Goal: Task Accomplishment & Management: Manage account settings

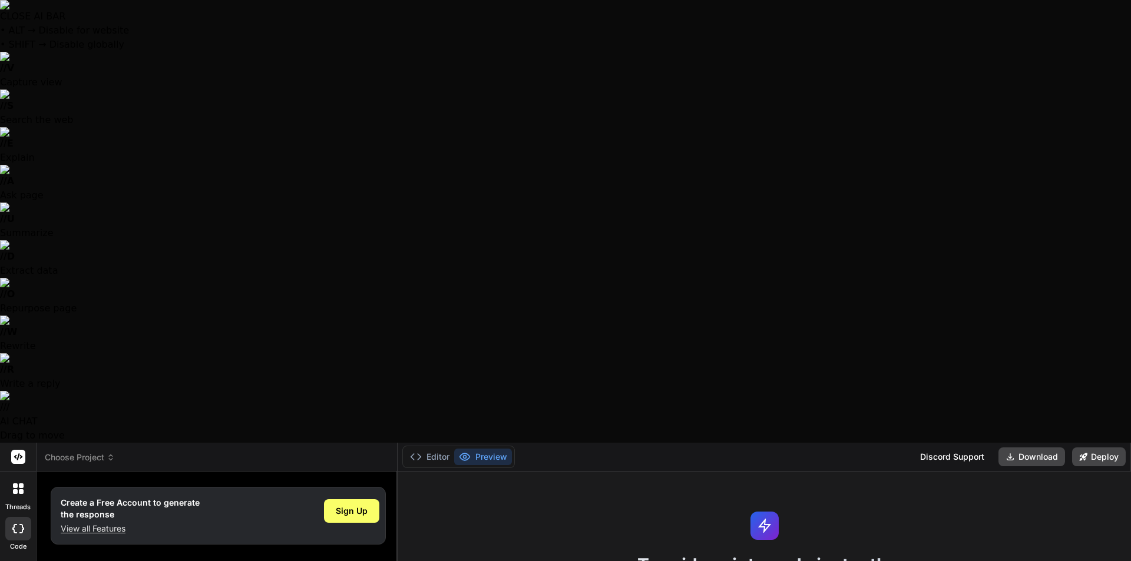
type textarea "x"
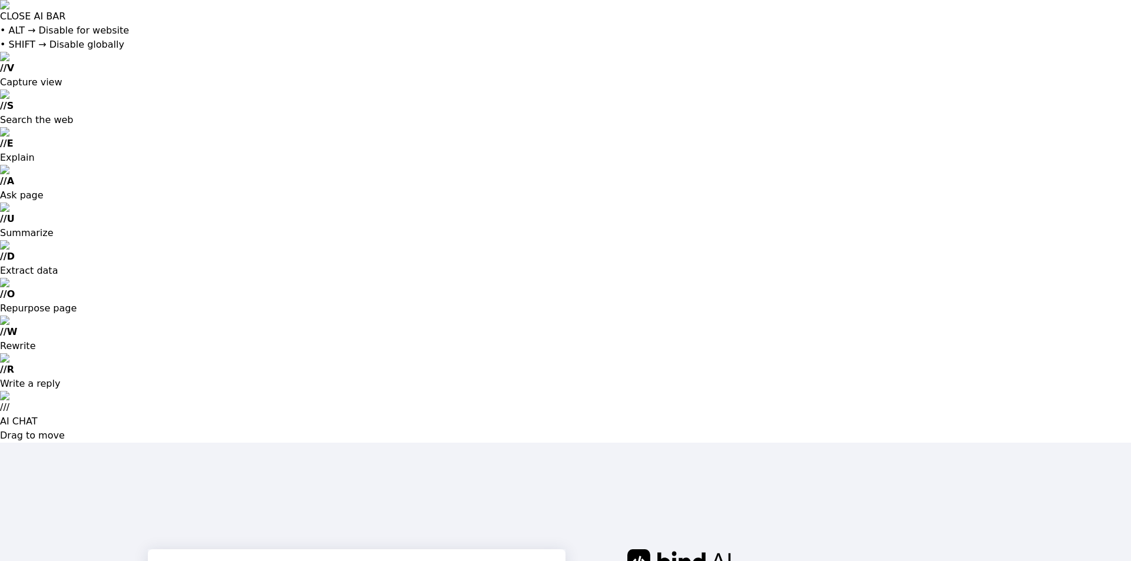
type input "[EMAIL_ADDRESS][DOMAIN_NAME]"
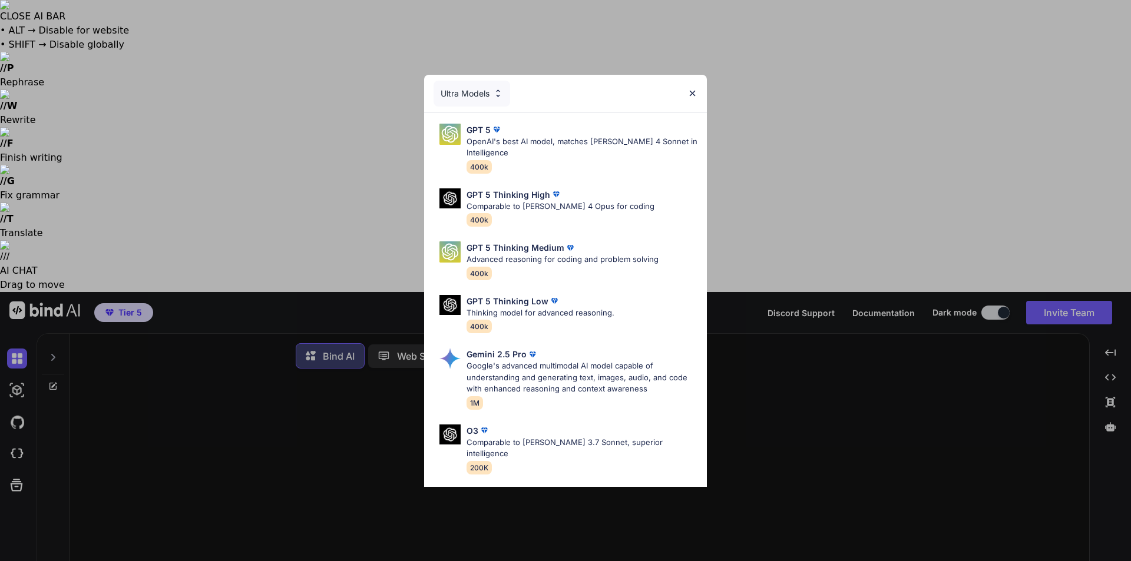
type textarea "x"
drag, startPoint x: 695, startPoint y: 92, endPoint x: 720, endPoint y: 92, distance: 25.3
click at [695, 92] on img at bounding box center [693, 93] width 10 height 10
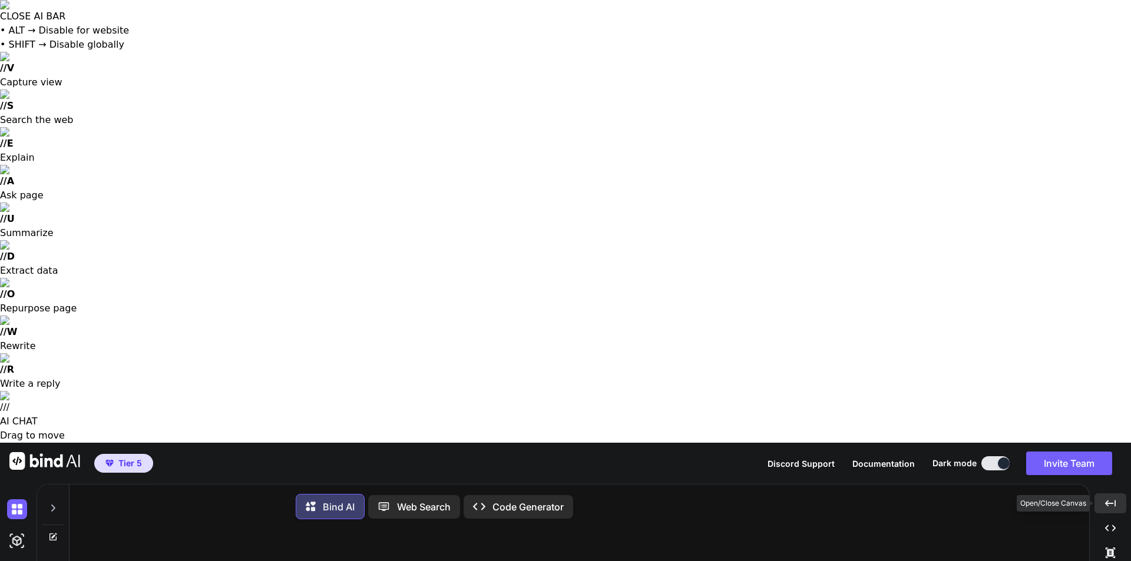
click at [1101, 494] on div "Created with Pixso." at bounding box center [1111, 504] width 32 height 20
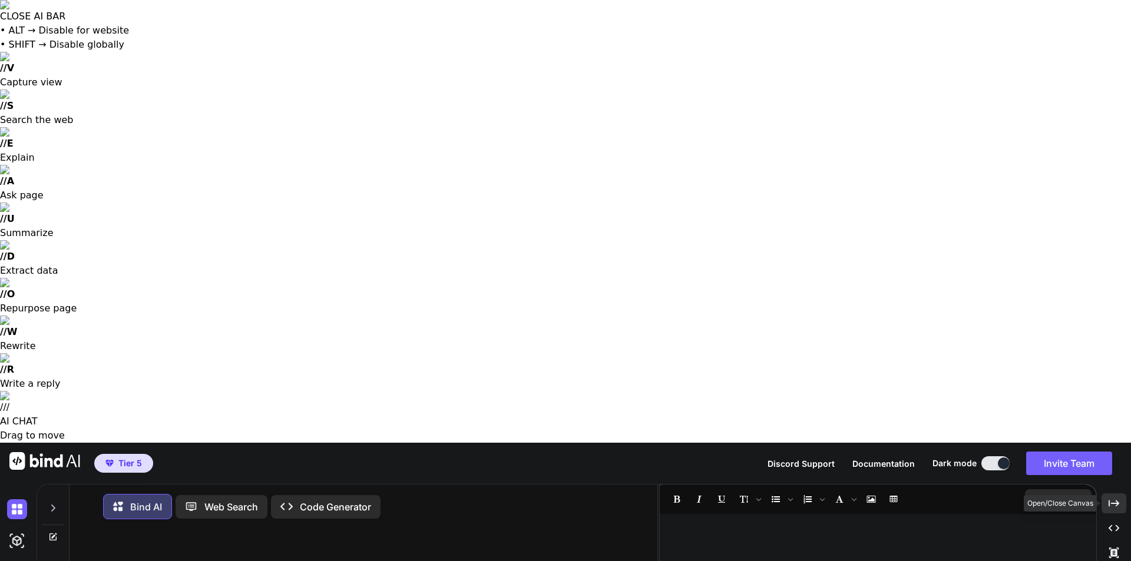
click at [1102, 494] on div "Created with Pixso." at bounding box center [1114, 504] width 25 height 20
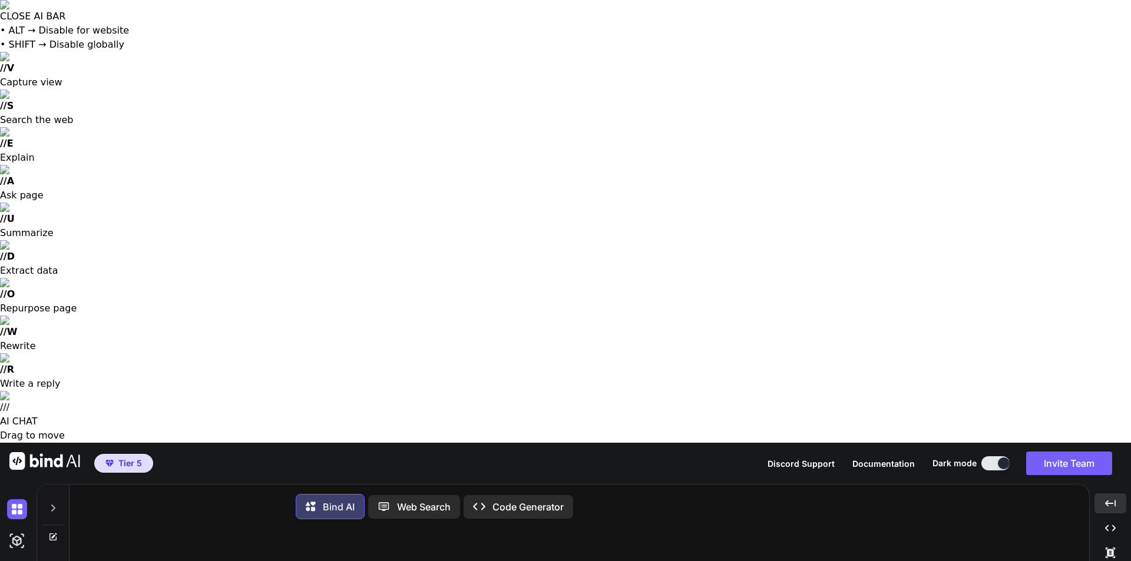
click at [57, 504] on icon at bounding box center [52, 508] width 9 height 9
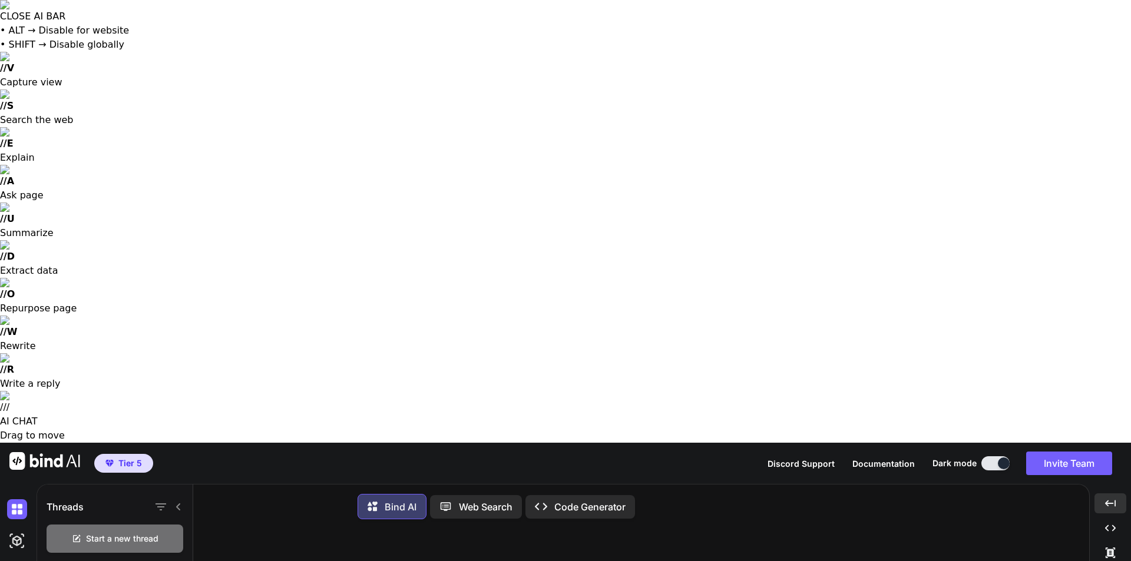
click at [181, 499] on div at bounding box center [168, 507] width 31 height 16
click at [15, 531] on img at bounding box center [17, 541] width 20 height 20
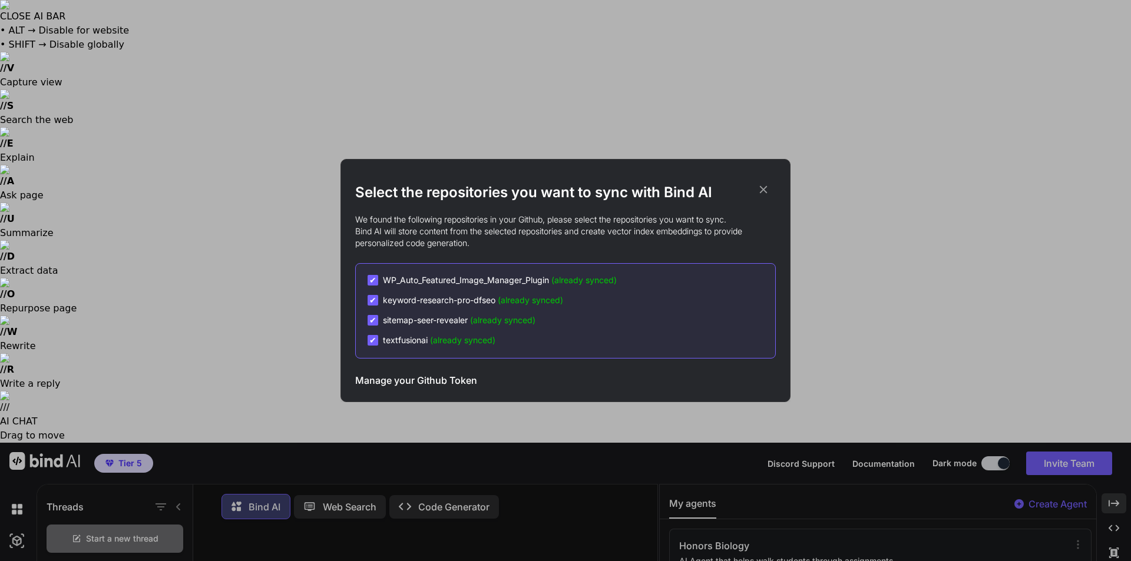
click at [765, 189] on icon at bounding box center [763, 189] width 13 height 13
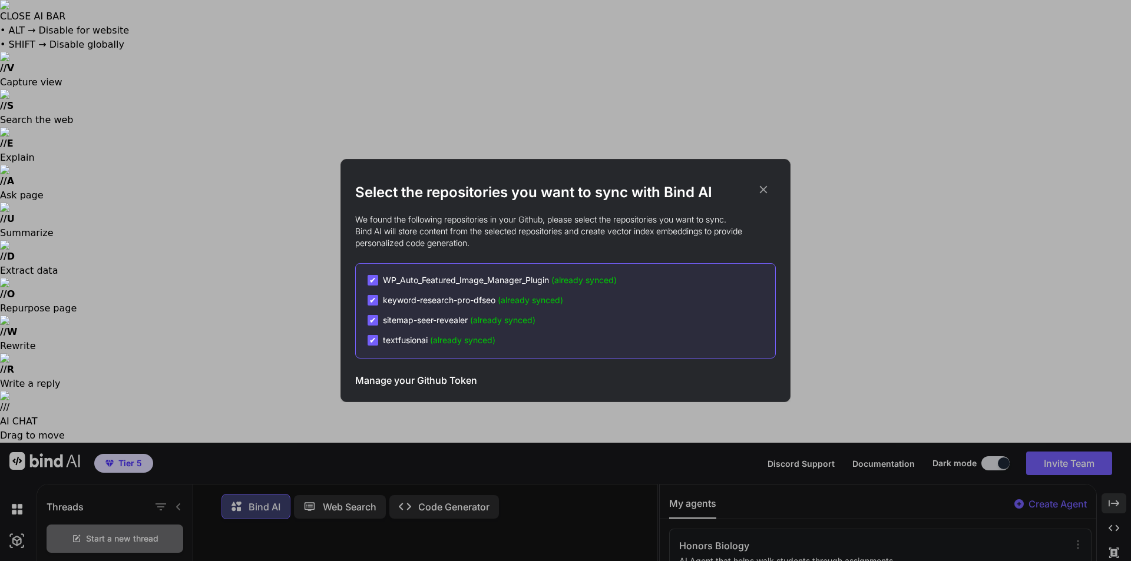
click at [401, 383] on h3 "Manage your Github Token" at bounding box center [416, 381] width 122 height 14
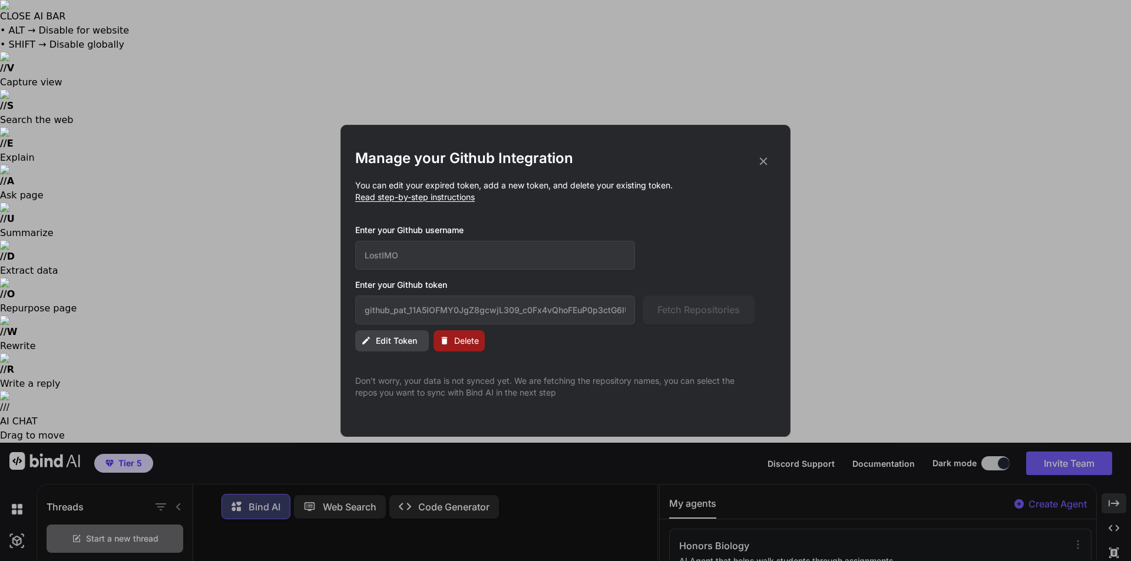
click at [769, 156] on icon at bounding box center [763, 161] width 13 height 13
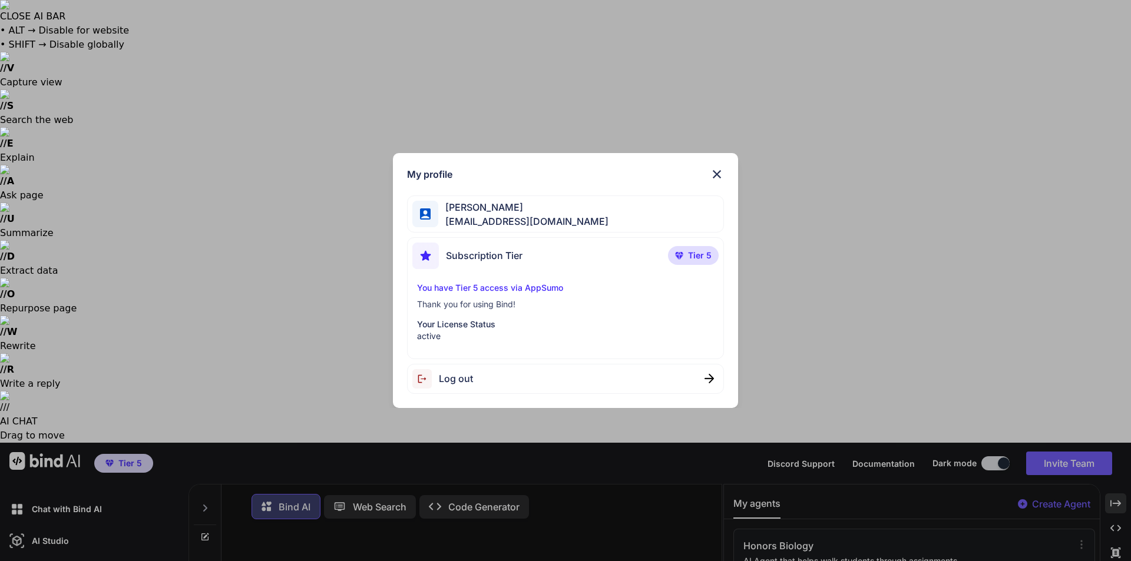
click at [444, 328] on p "Your License Status" at bounding box center [566, 325] width 298 height 12
click at [458, 320] on p "Your License Status" at bounding box center [566, 325] width 298 height 12
click at [550, 257] on div "Subscription Tier Tier 5" at bounding box center [565, 258] width 307 height 31
click at [550, 256] on div "Subscription Tier Tier 5" at bounding box center [565, 258] width 307 height 31
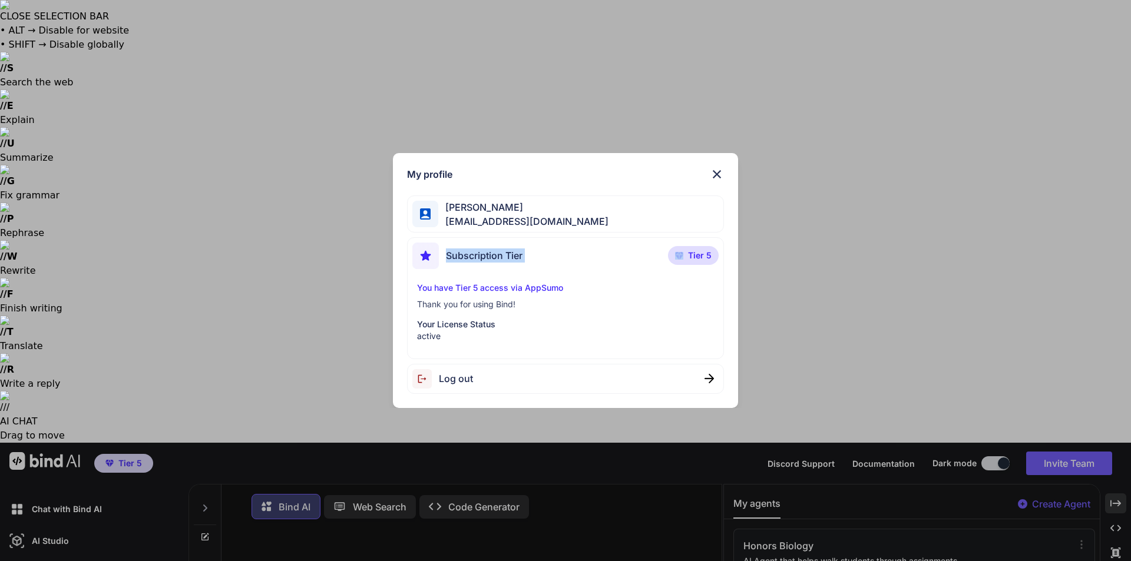
click at [550, 256] on div "Subscription Tier Tier 5" at bounding box center [565, 258] width 307 height 31
drag, startPoint x: 605, startPoint y: 257, endPoint x: 555, endPoint y: 236, distance: 54.4
click at [606, 257] on div "Subscription Tier Tier 5" at bounding box center [565, 258] width 307 height 31
click at [496, 208] on span "Jake Van" at bounding box center [523, 207] width 170 height 14
click at [726, 174] on div "My profile Jake Van jakevanjare@gmail.com Subscription Tier Tier 5 You have Tie…" at bounding box center [566, 280] width 346 height 255
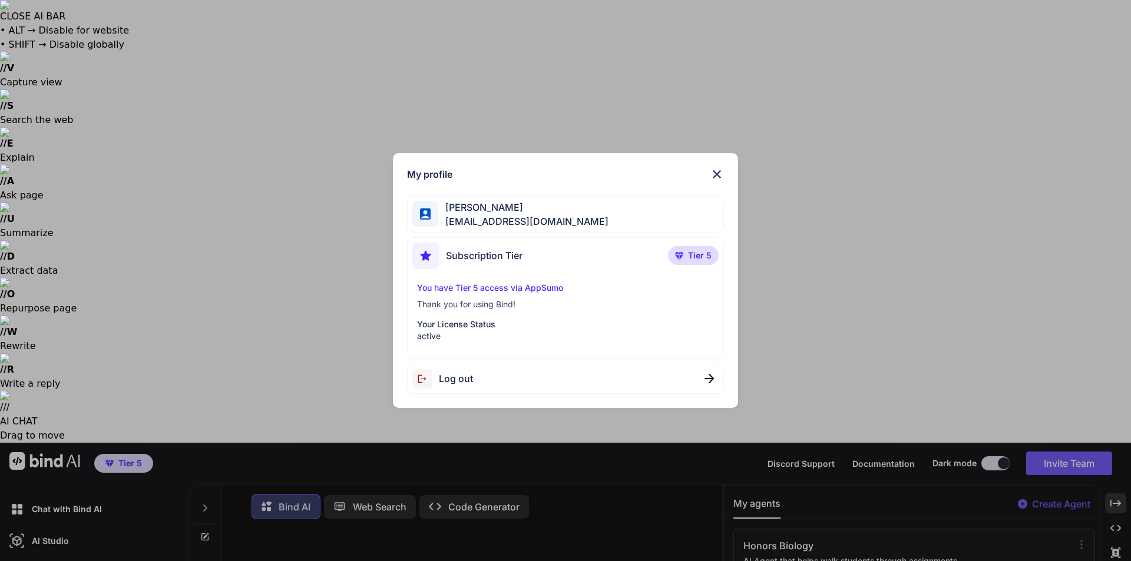
click at [717, 172] on img at bounding box center [717, 174] width 14 height 14
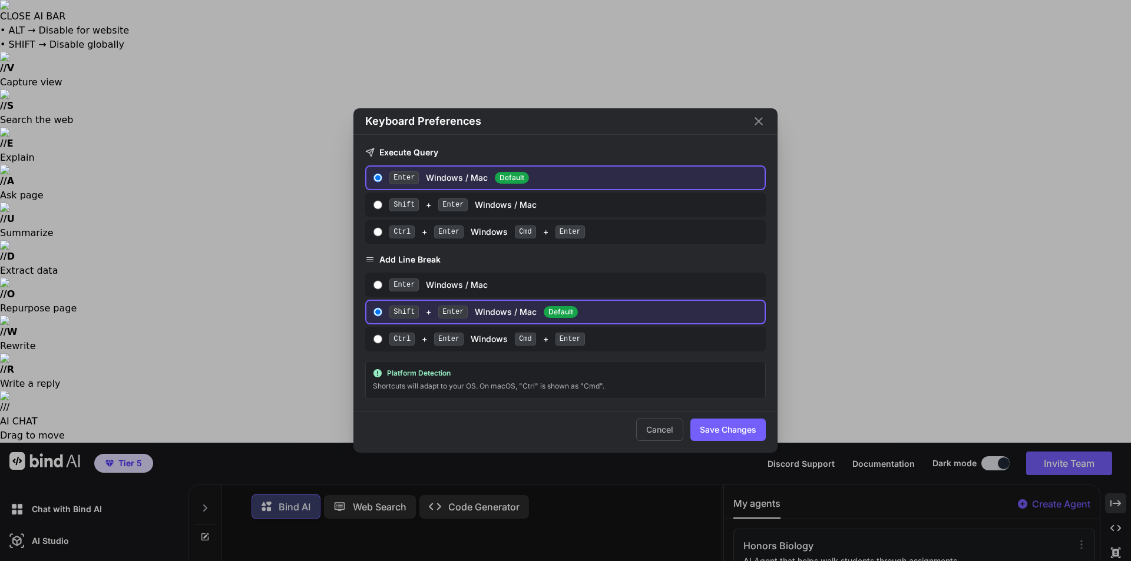
click at [632, 41] on div "Keyboard Preferences Execute Query Enter Windows / Mac Default Shift + Enter Wi…" at bounding box center [565, 280] width 1131 height 561
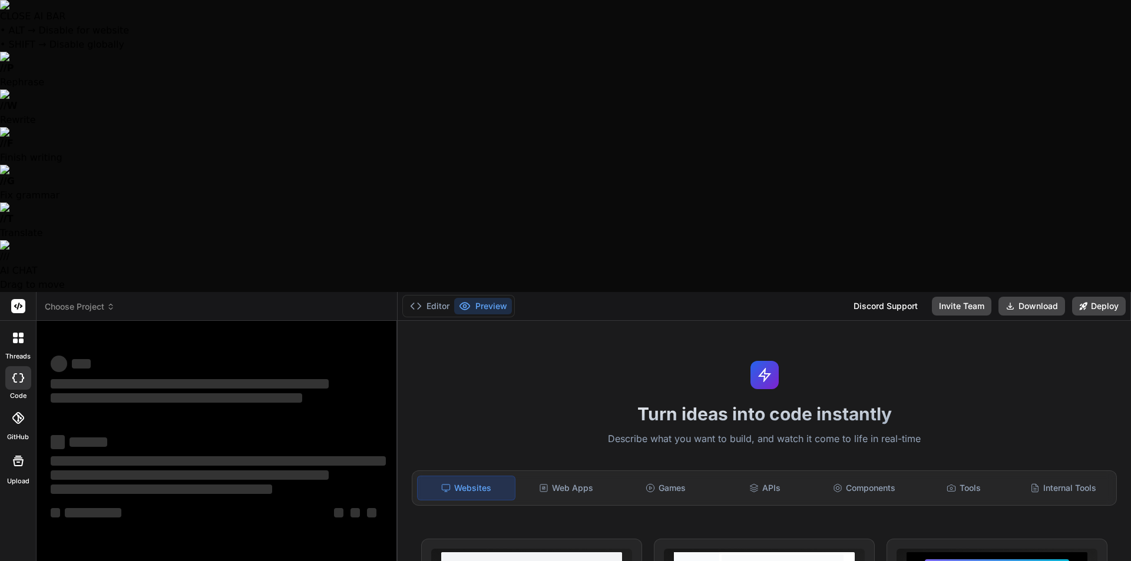
type textarea "x"
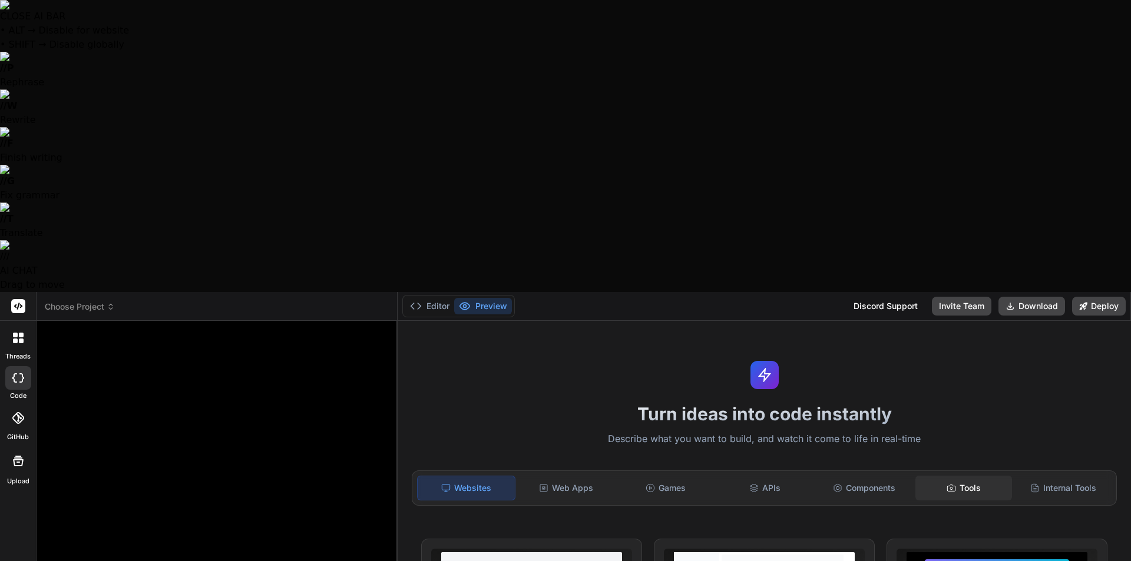
click at [963, 476] on div "Tools" at bounding box center [964, 488] width 97 height 25
